Goal: Task Accomplishment & Management: Manage account settings

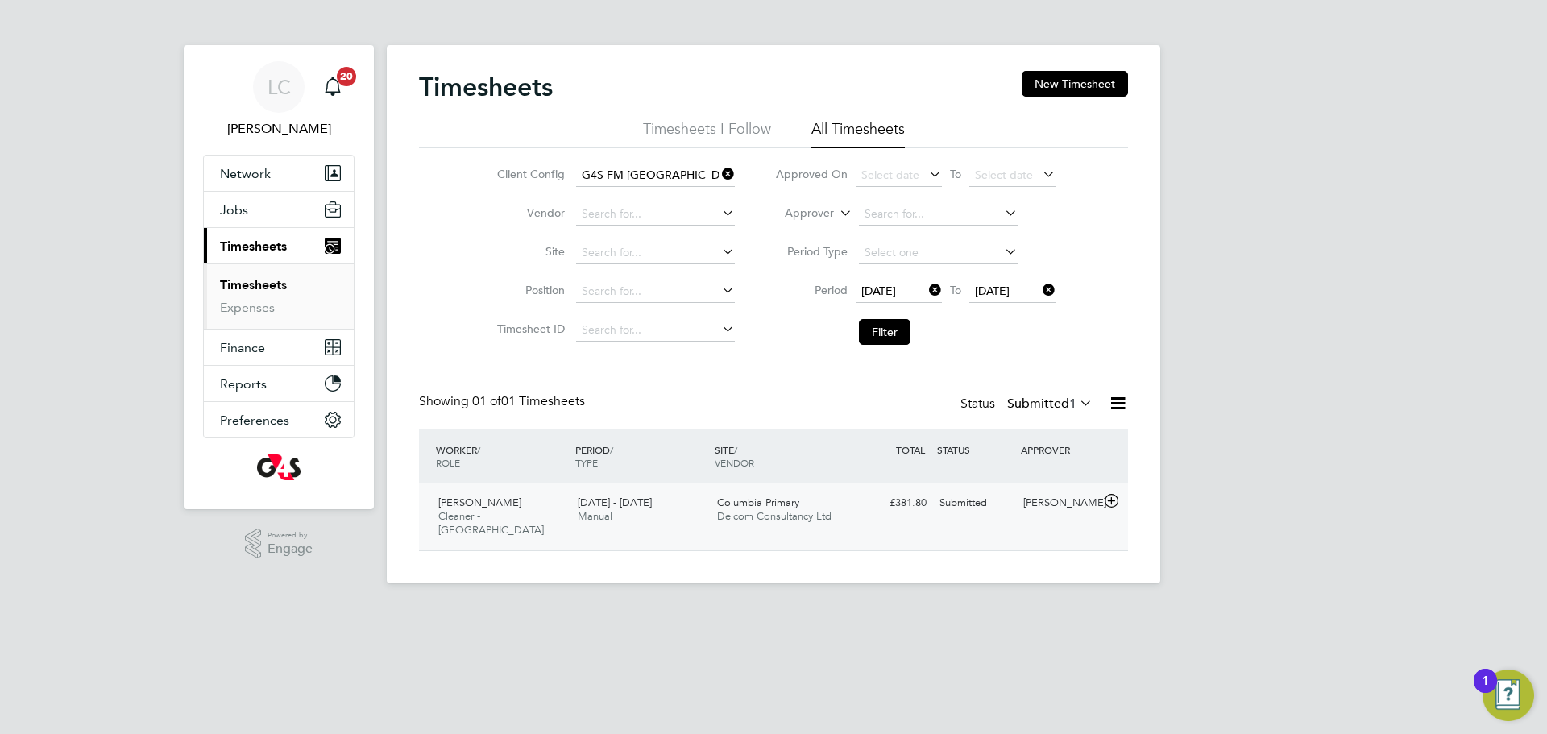
scroll to position [41, 140]
click at [952, 514] on div "Submitted" at bounding box center [975, 503] width 84 height 27
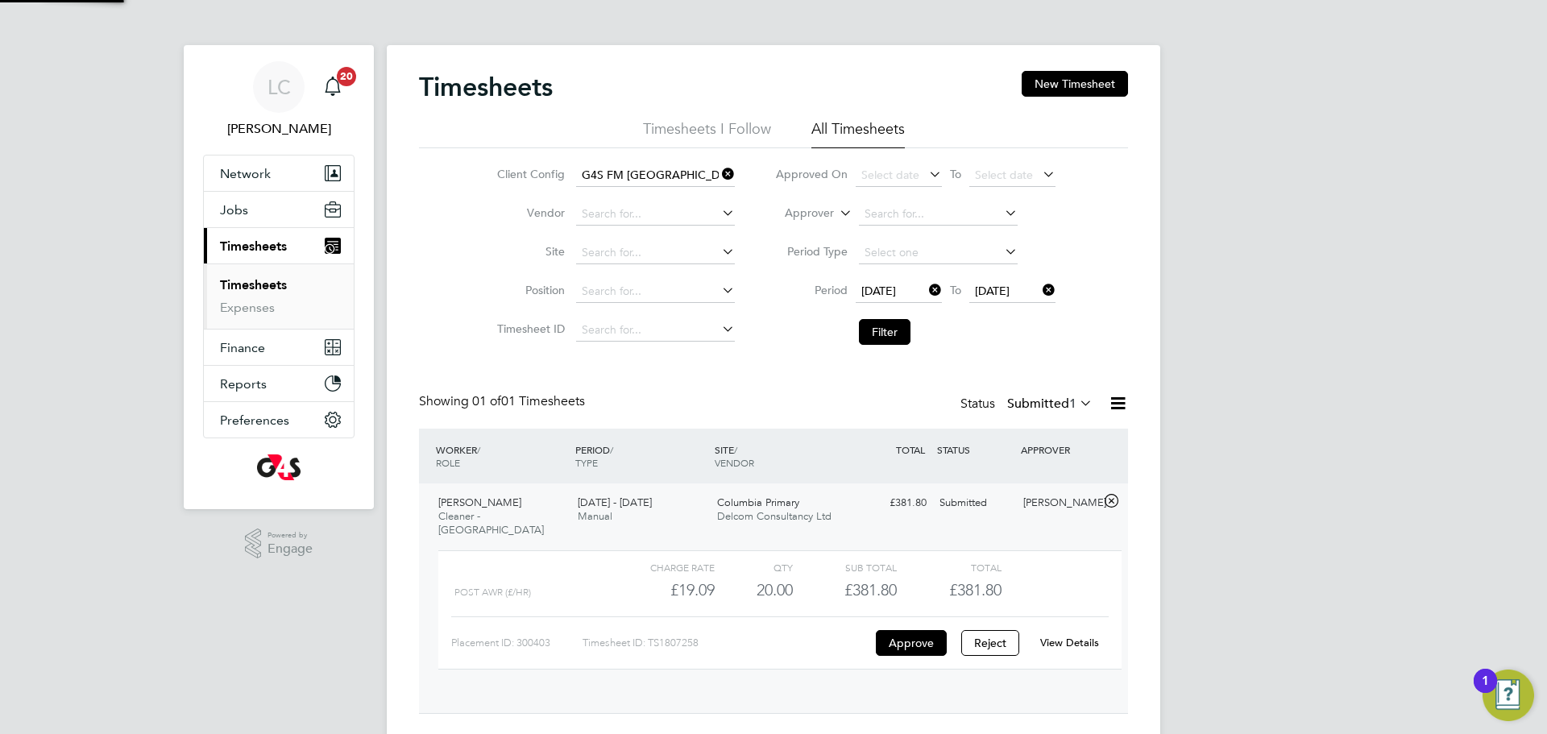
scroll to position [27, 157]
click at [1047, 630] on div "View Details" at bounding box center [1069, 643] width 79 height 26
click at [1056, 636] on link "View Details" at bounding box center [1069, 643] width 59 height 14
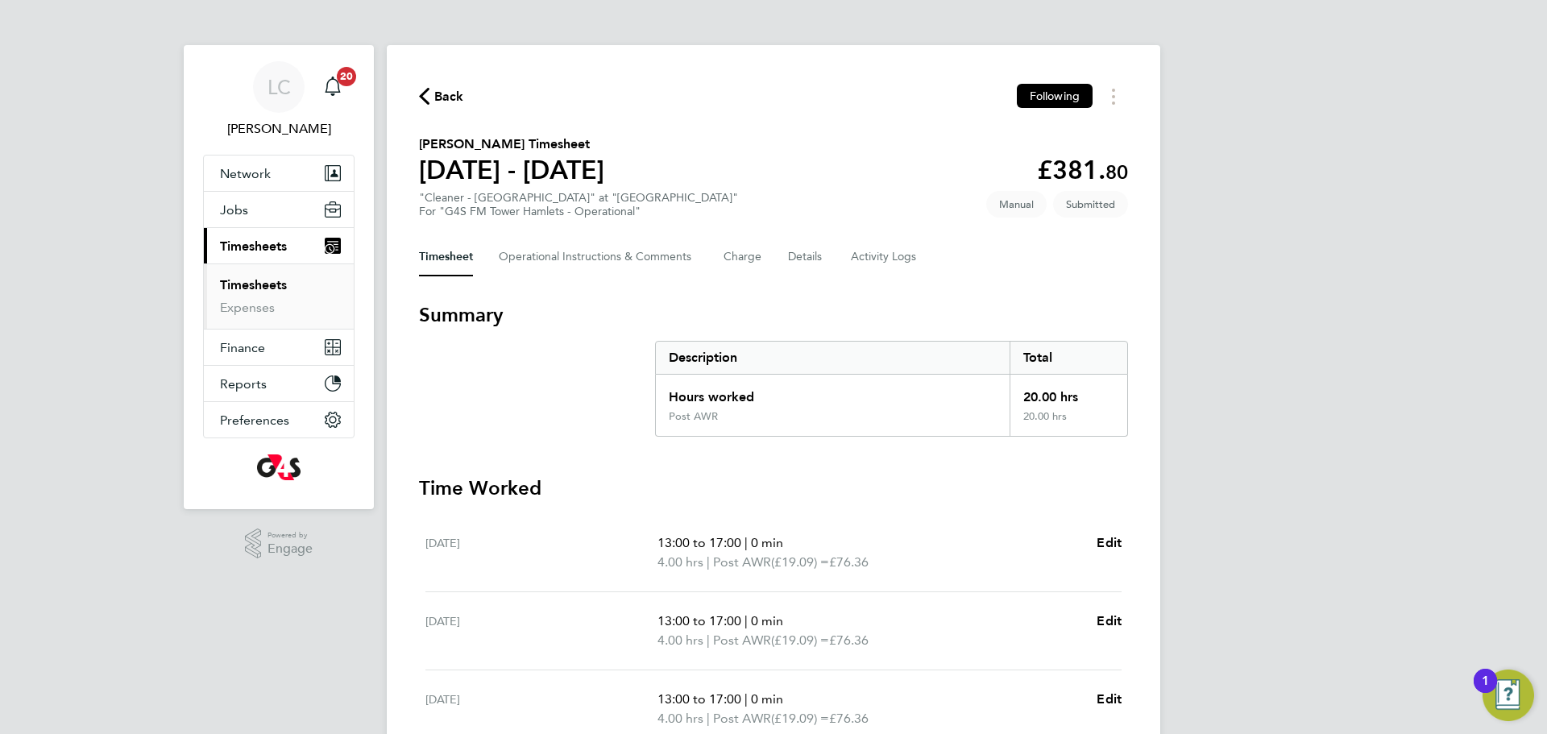
click at [558, 284] on div "Back Following [PERSON_NAME] Timesheet [DATE] - [DATE] £381. 80 "Cleaner - [GEO…" at bounding box center [774, 533] width 774 height 976
click at [561, 274] on Comments-tab "Operational Instructions & Comments" at bounding box center [598, 257] width 199 height 39
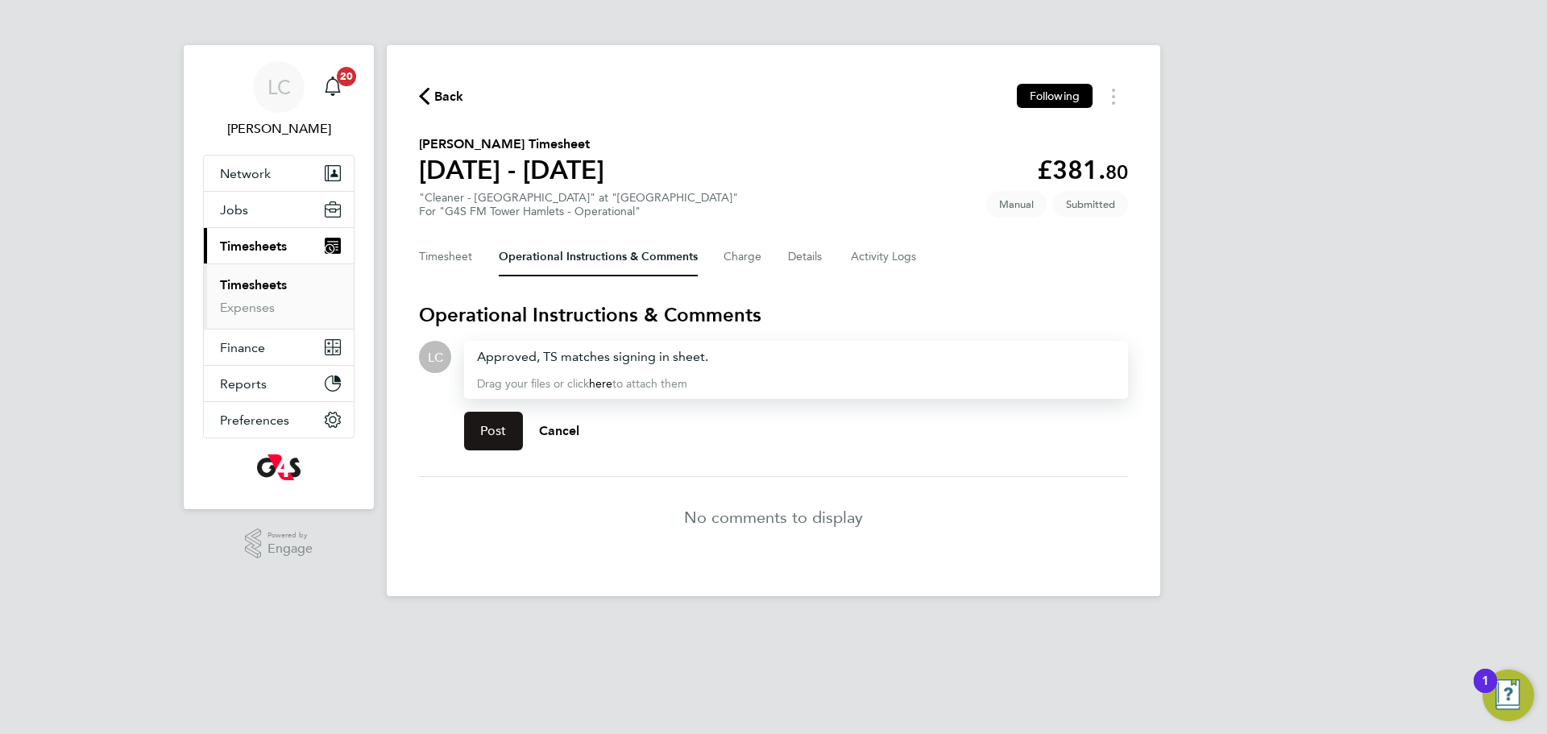
drag, startPoint x: 487, startPoint y: 433, endPoint x: 465, endPoint y: 161, distance: 273.2
click at [486, 433] on span "Post" at bounding box center [493, 431] width 27 height 16
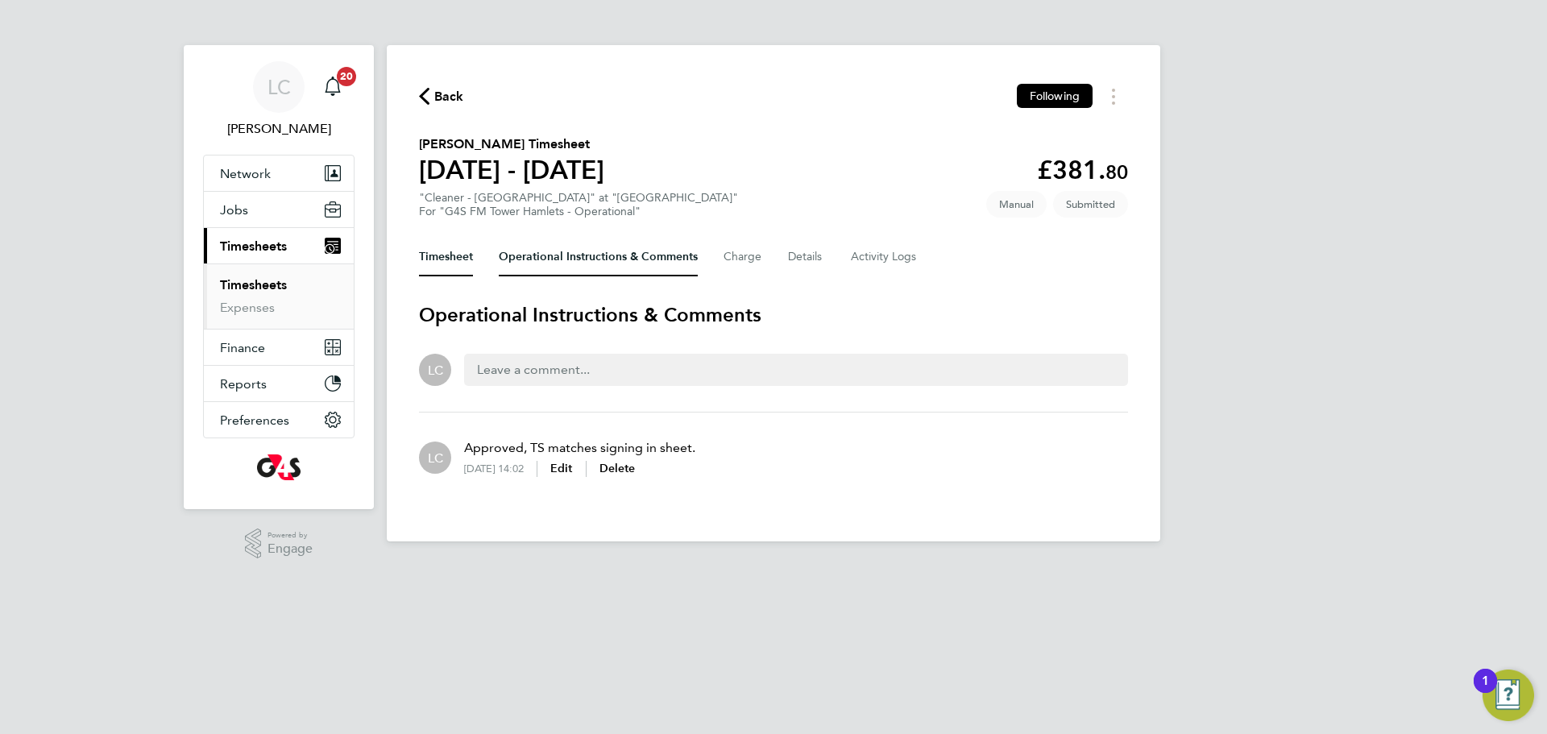
click at [419, 246] on button "Timesheet" at bounding box center [446, 257] width 54 height 39
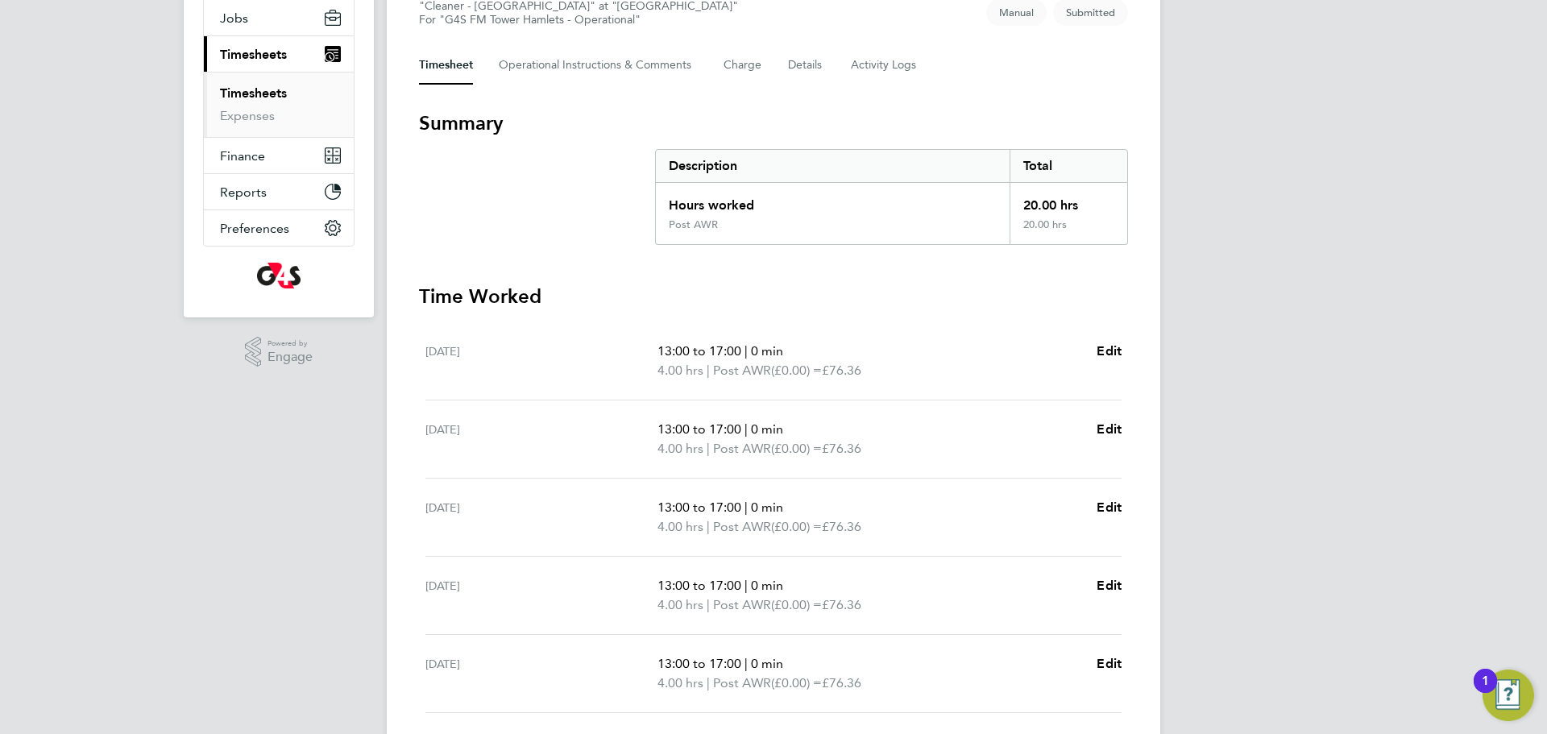
scroll to position [313, 0]
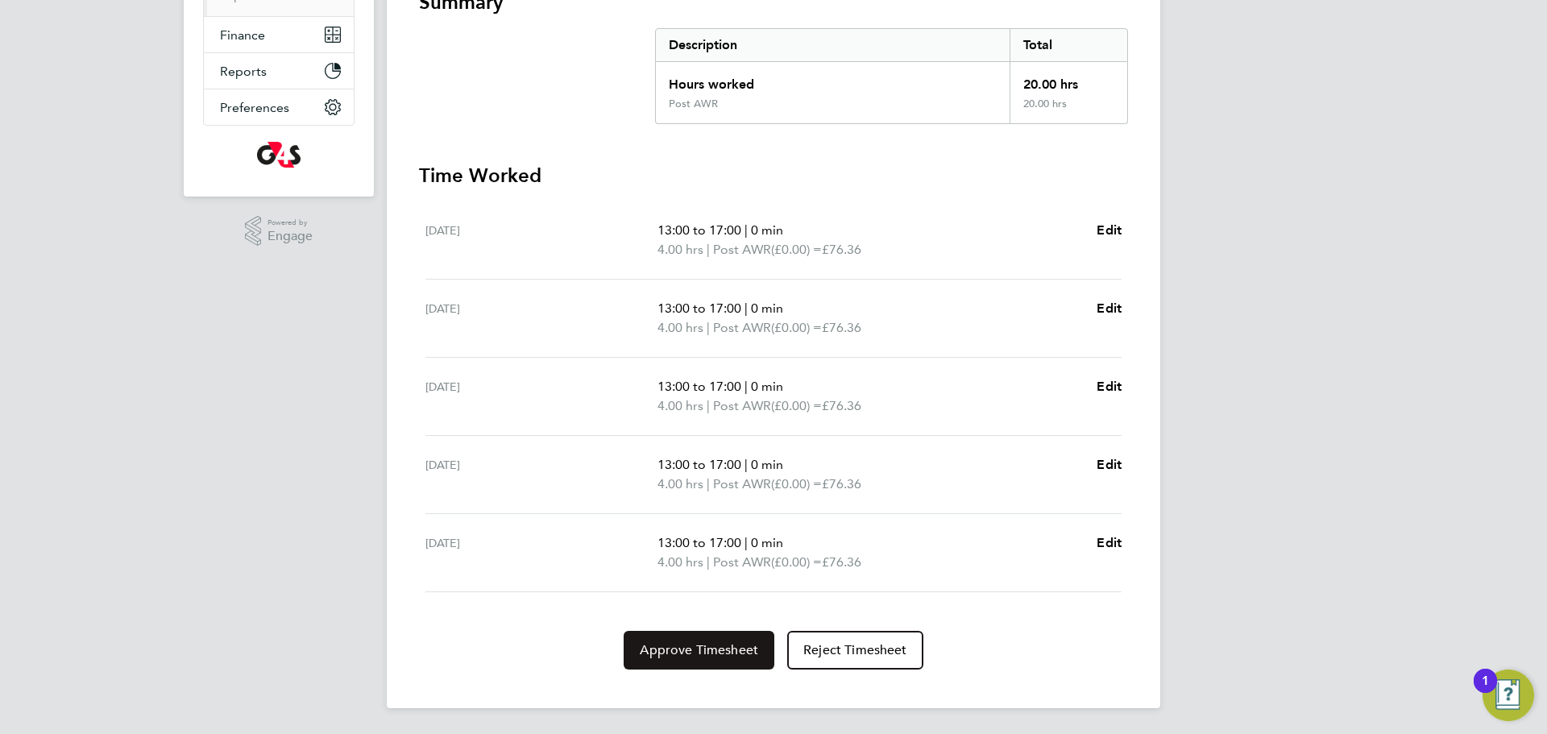
drag, startPoint x: 664, startPoint y: 643, endPoint x: 736, endPoint y: 653, distance: 72.5
click at [664, 644] on span "Approve Timesheet" at bounding box center [699, 650] width 118 height 16
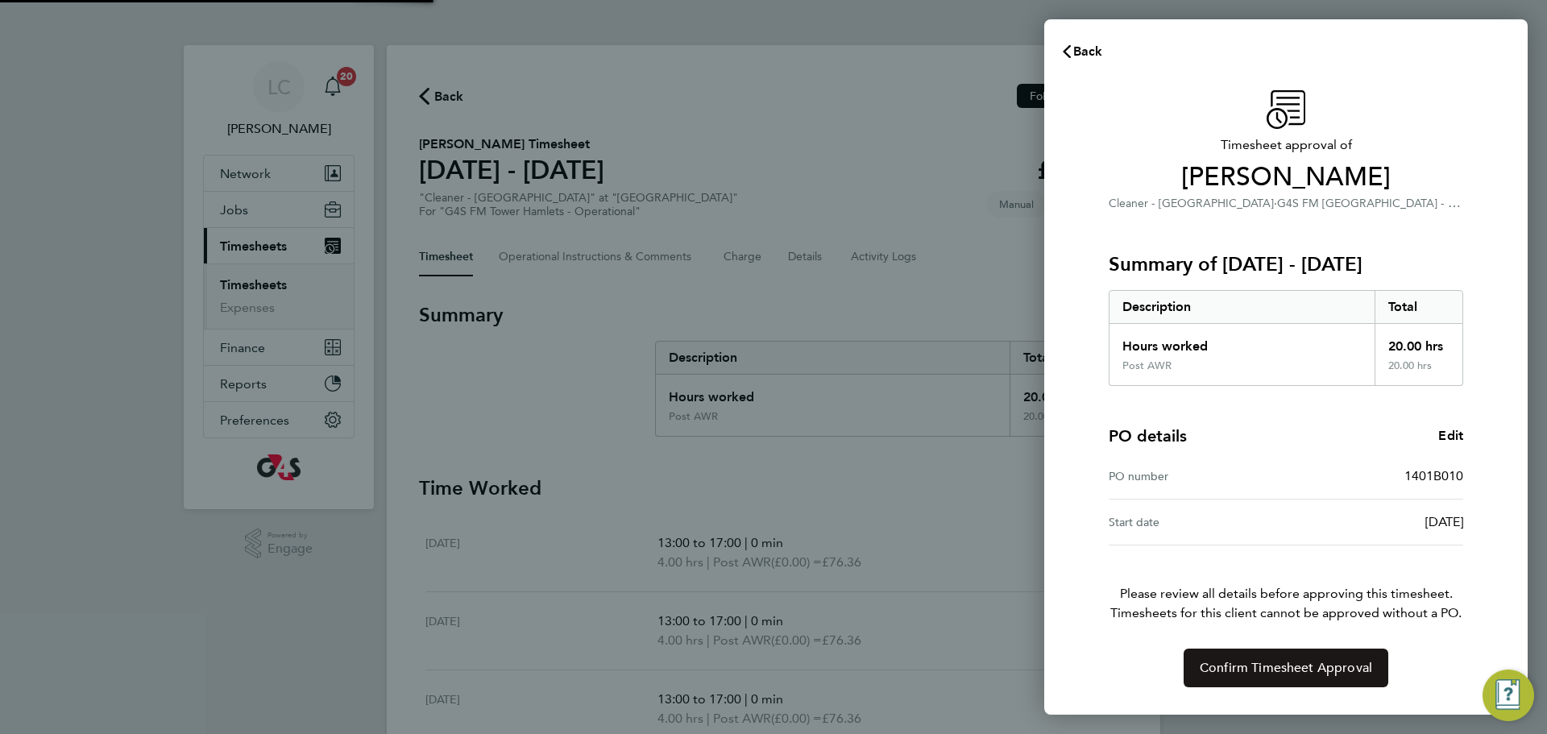
click at [1288, 669] on span "Confirm Timesheet Approval" at bounding box center [1286, 668] width 172 height 16
